Goal: Check status: Check status

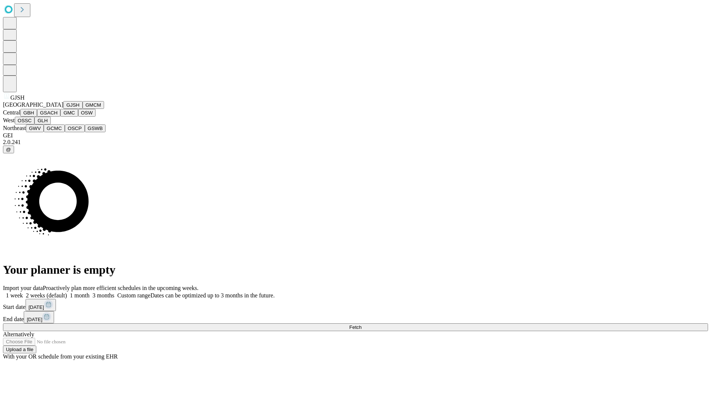
click at [63, 109] on button "GJSH" at bounding box center [72, 105] width 19 height 8
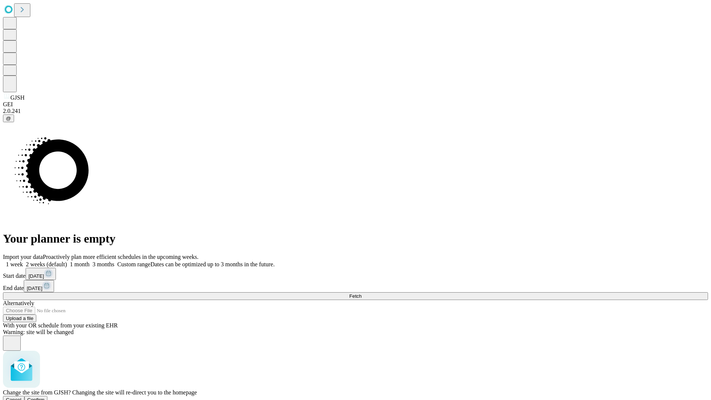
click at [45, 397] on span "Confirm" at bounding box center [35, 400] width 17 height 6
click at [90, 261] on label "1 month" at bounding box center [78, 264] width 23 height 6
click at [361, 293] on span "Fetch" at bounding box center [355, 296] width 12 height 6
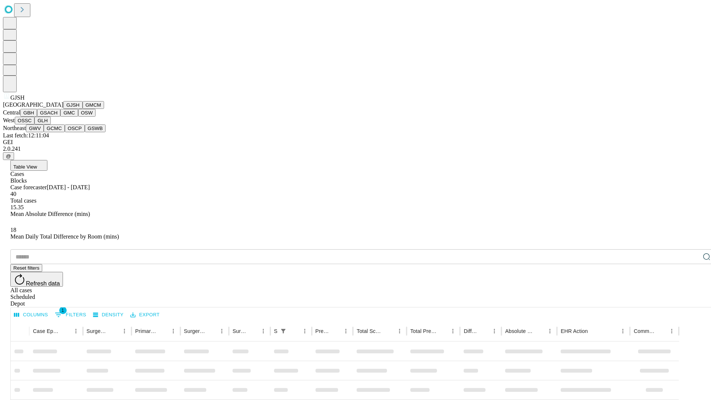
click at [83, 109] on button "GMCM" at bounding box center [93, 105] width 21 height 8
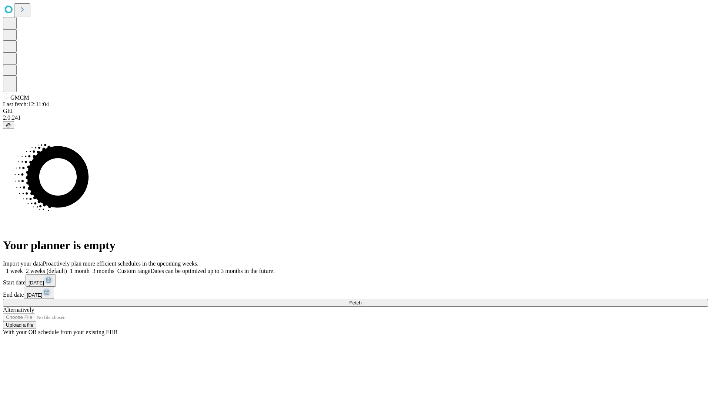
click at [90, 268] on label "1 month" at bounding box center [78, 271] width 23 height 6
click at [361, 300] on span "Fetch" at bounding box center [355, 303] width 12 height 6
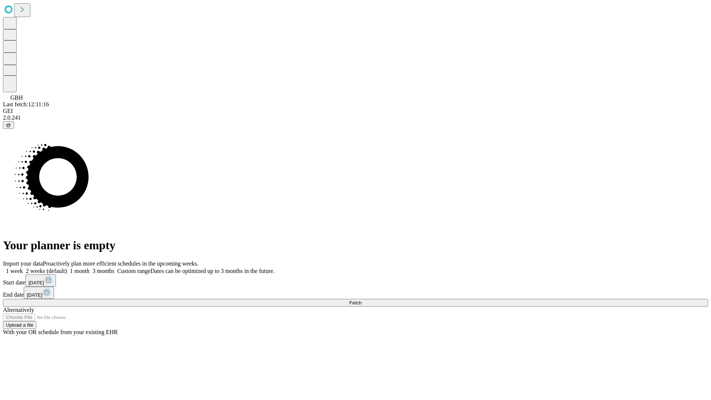
click at [90, 268] on label "1 month" at bounding box center [78, 271] width 23 height 6
click at [361, 300] on span "Fetch" at bounding box center [355, 303] width 12 height 6
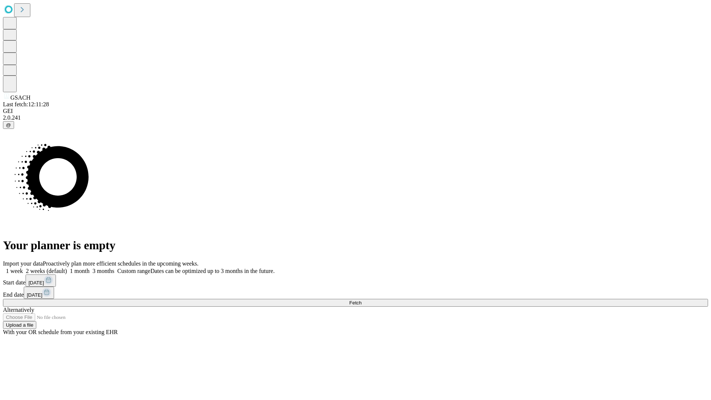
click at [90, 268] on label "1 month" at bounding box center [78, 271] width 23 height 6
click at [361, 300] on span "Fetch" at bounding box center [355, 303] width 12 height 6
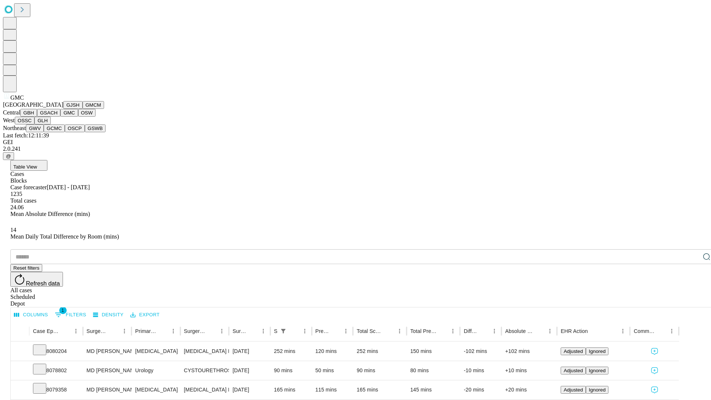
click at [78, 117] on button "OSW" at bounding box center [87, 113] width 18 height 8
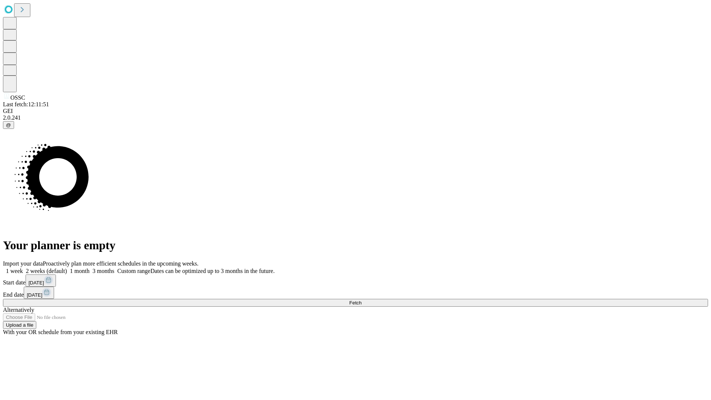
click at [90, 268] on label "1 month" at bounding box center [78, 271] width 23 height 6
click at [361, 300] on span "Fetch" at bounding box center [355, 303] width 12 height 6
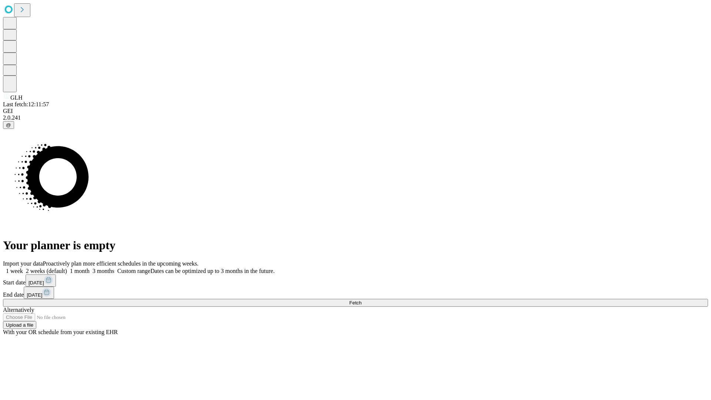
click at [90, 268] on label "1 month" at bounding box center [78, 271] width 23 height 6
click at [361, 300] on span "Fetch" at bounding box center [355, 303] width 12 height 6
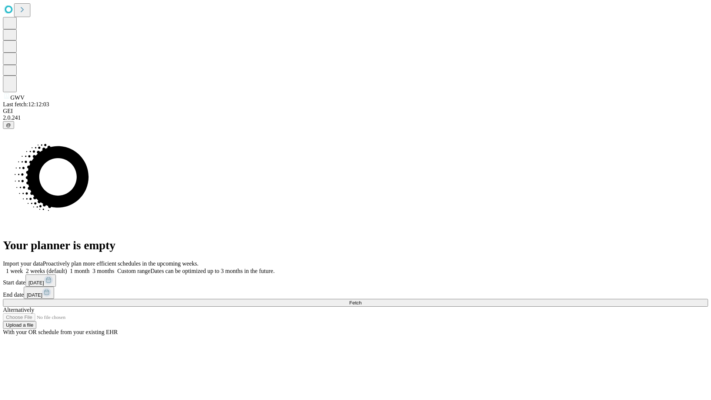
click at [90, 268] on label "1 month" at bounding box center [78, 271] width 23 height 6
click at [361, 300] on span "Fetch" at bounding box center [355, 303] width 12 height 6
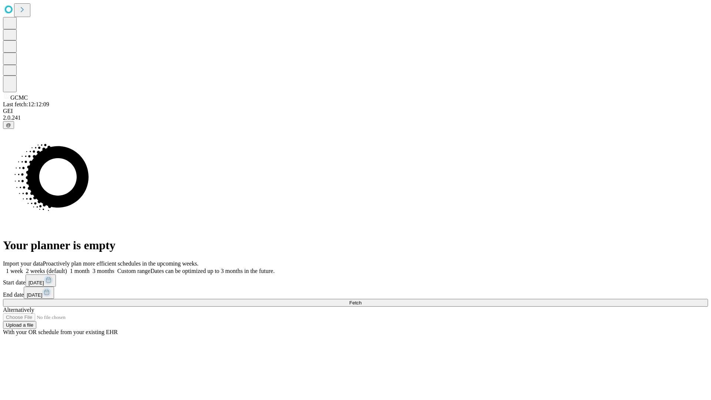
click at [90, 268] on label "1 month" at bounding box center [78, 271] width 23 height 6
click at [361, 300] on span "Fetch" at bounding box center [355, 303] width 12 height 6
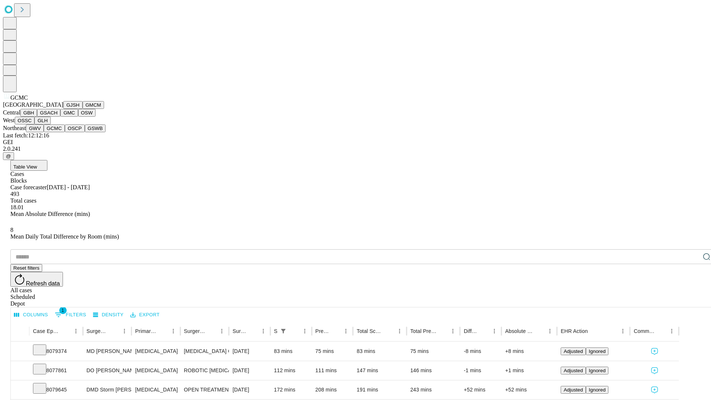
click at [65, 132] on button "OSCP" at bounding box center [75, 128] width 20 height 8
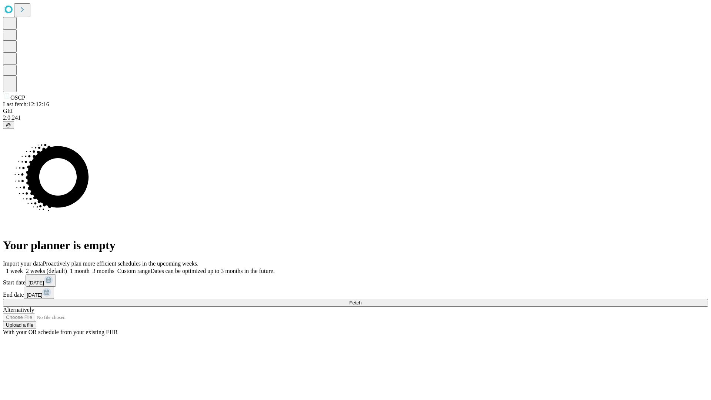
click at [361, 300] on span "Fetch" at bounding box center [355, 303] width 12 height 6
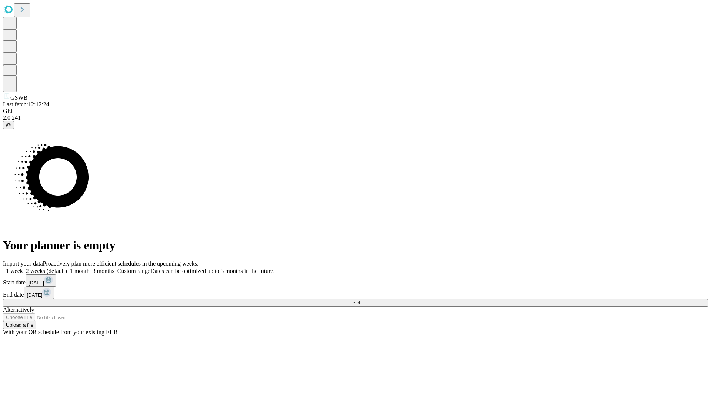
click at [90, 268] on label "1 month" at bounding box center [78, 271] width 23 height 6
click at [361, 300] on span "Fetch" at bounding box center [355, 303] width 12 height 6
